Goal: Navigation & Orientation: Understand site structure

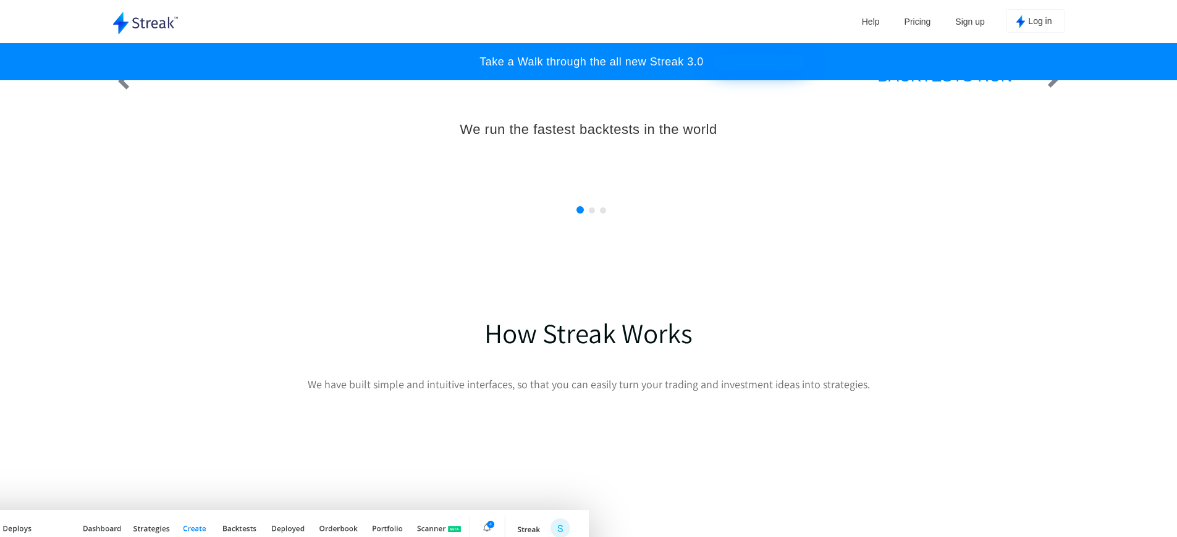
scroll to position [1407, 0]
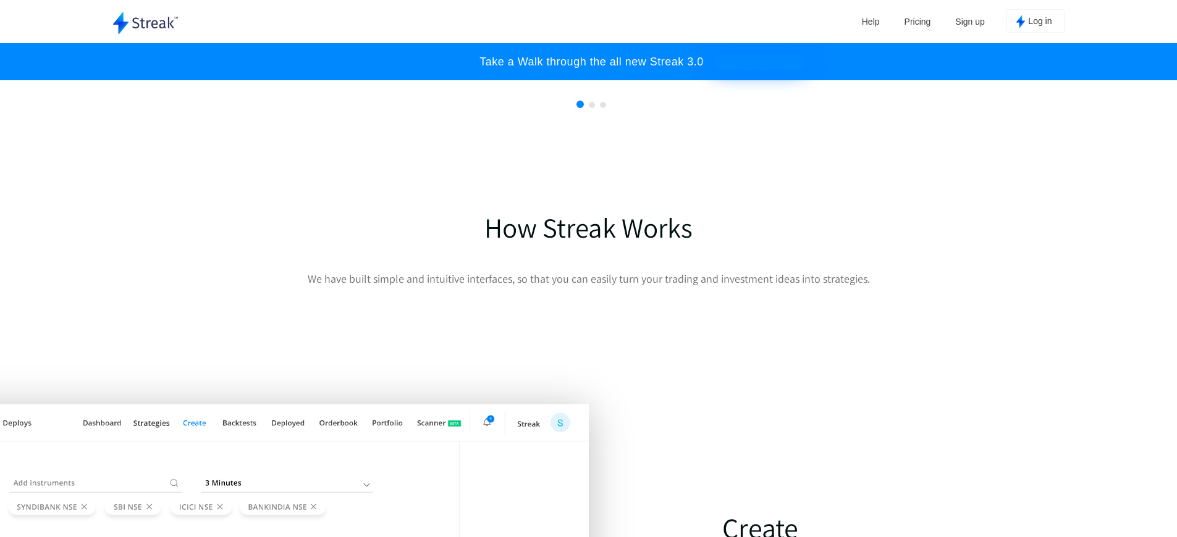
click at [588, 18] on div "Help Pricing Sign up Log in" at bounding box center [683, 21] width 761 height 43
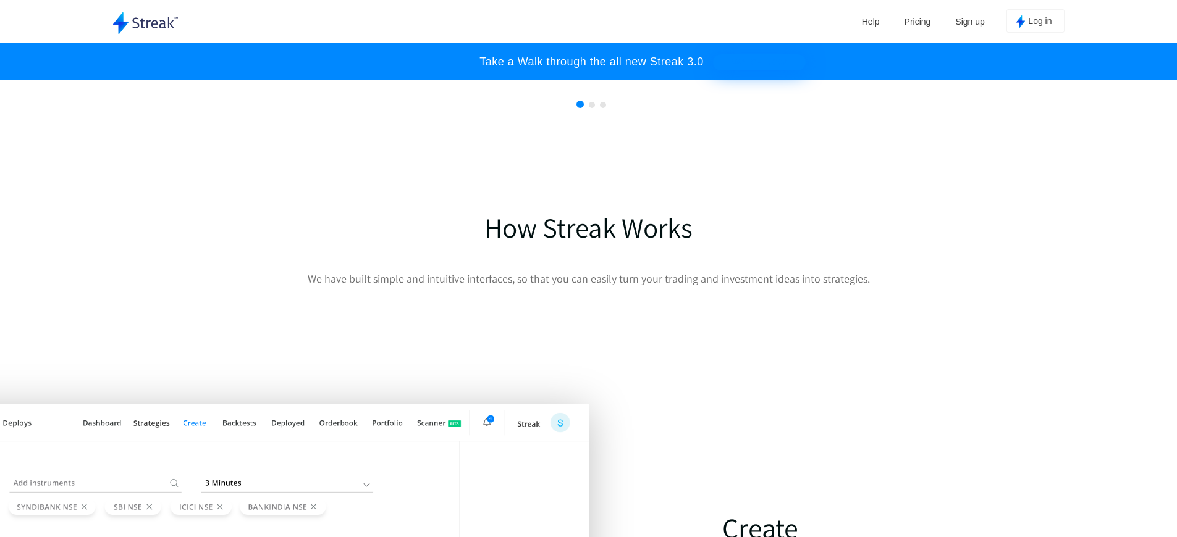
scroll to position [904, 0]
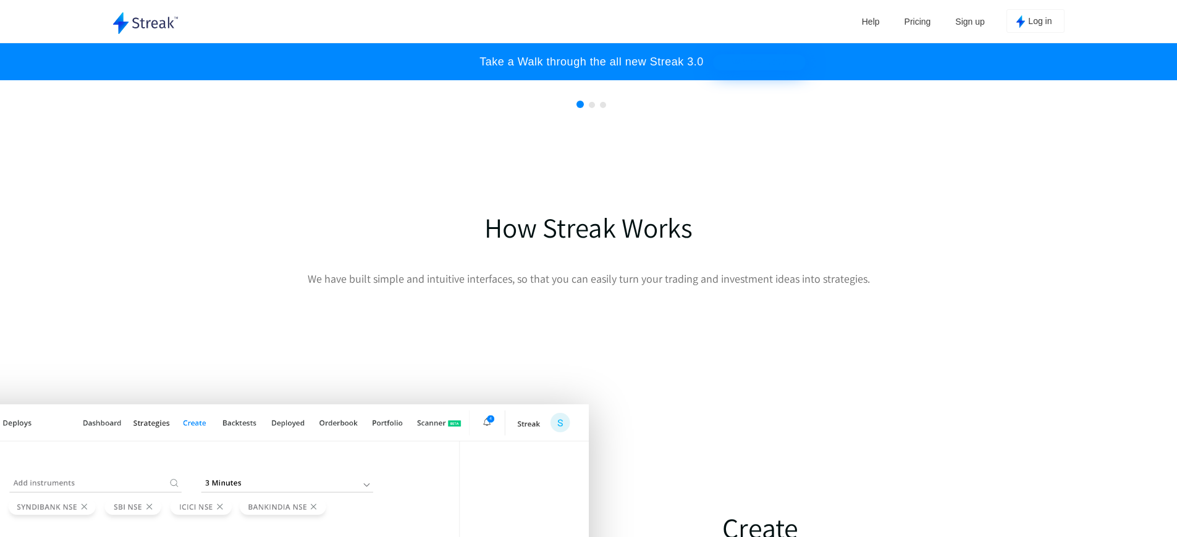
scroll to position [904, 0]
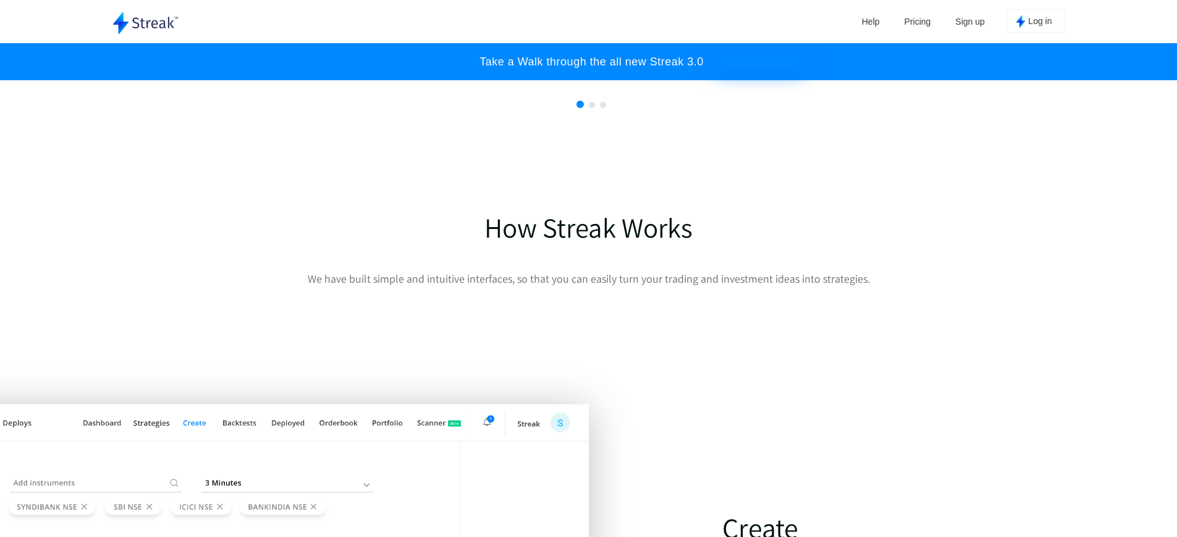
scroll to position [1406, 0]
click at [588, 18] on div "Help Pricing Sign up Log in" at bounding box center [683, 21] width 761 height 43
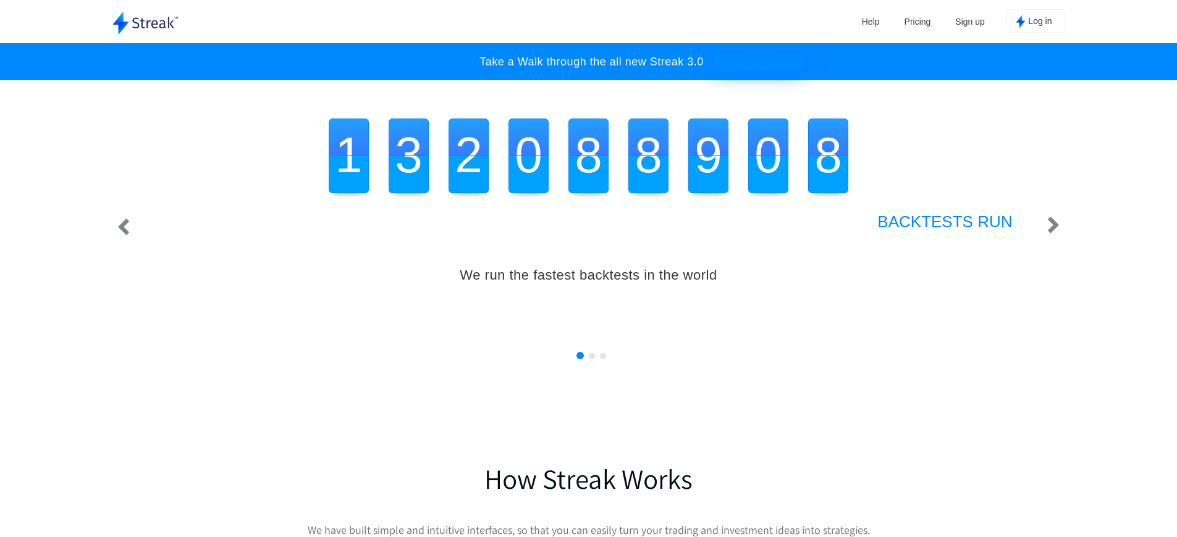
scroll to position [0, 4633]
